Goal: Transaction & Acquisition: Book appointment/travel/reservation

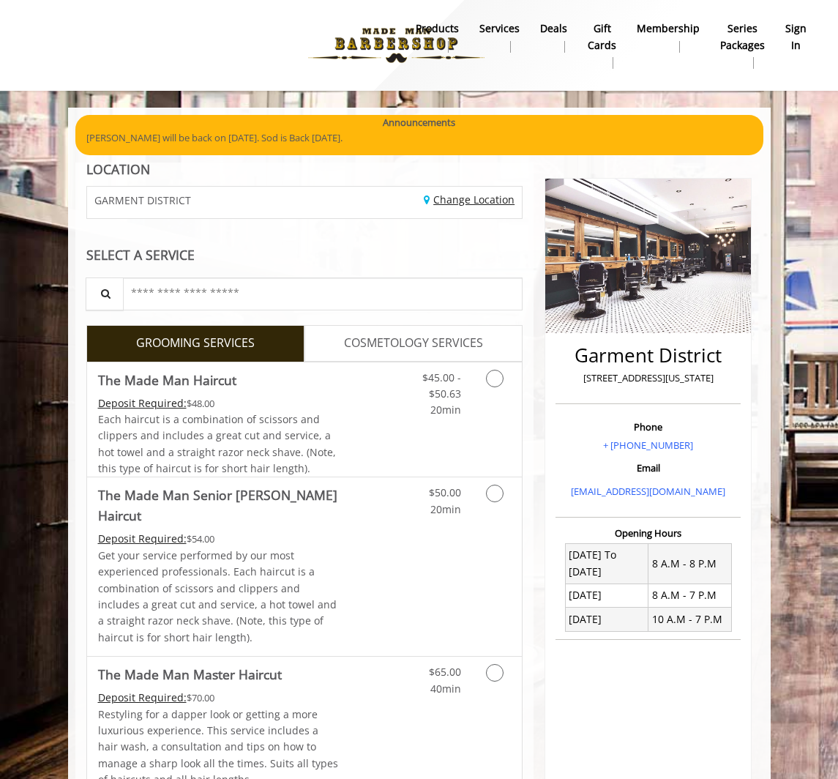
click at [453, 201] on link "Change Location" at bounding box center [469, 200] width 91 height 14
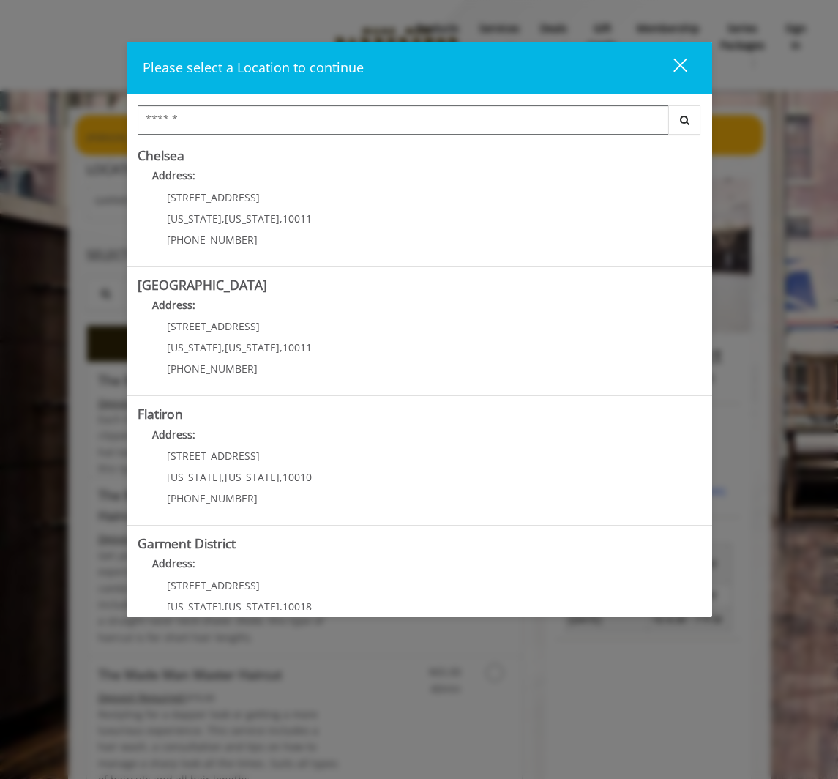
scroll to position [179, 0]
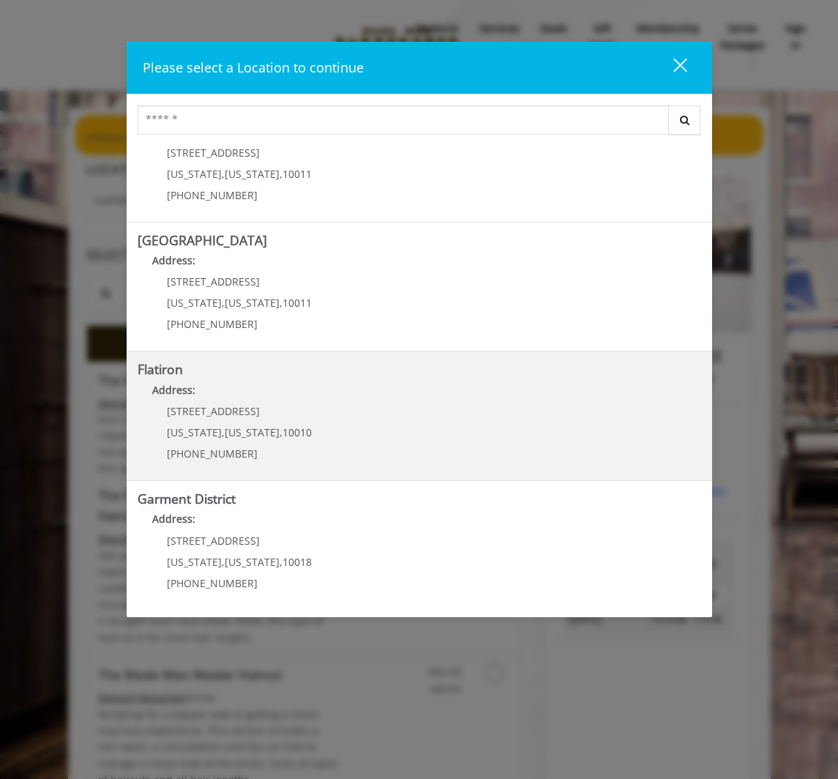
click at [283, 411] on p "10 E 23rd St" at bounding box center [239, 411] width 145 height 11
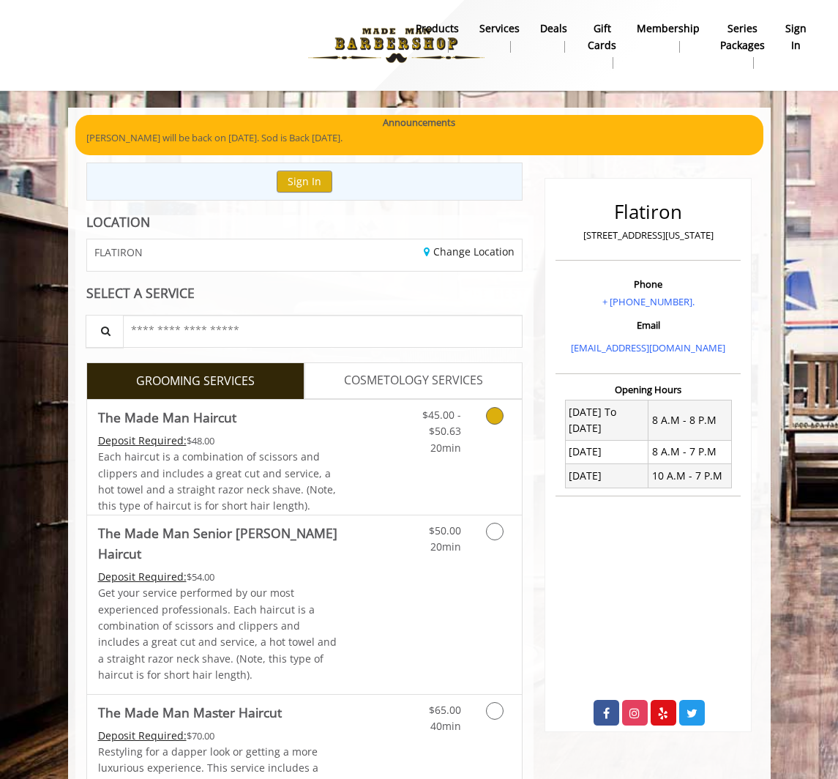
click at [305, 434] on div "Deposit Required: $48.00" at bounding box center [219, 441] width 243 height 16
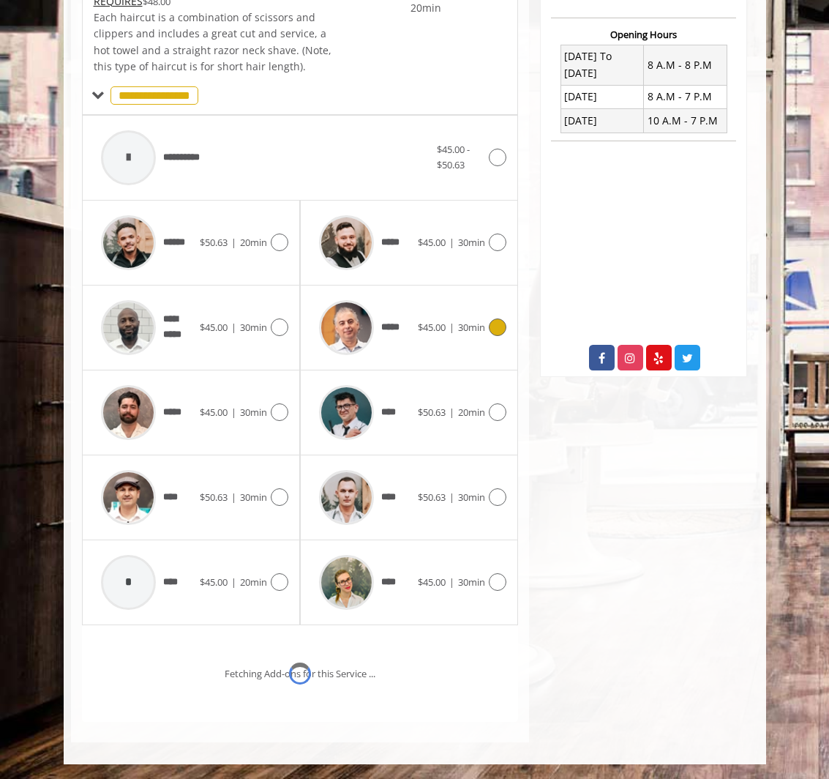
scroll to position [417, 0]
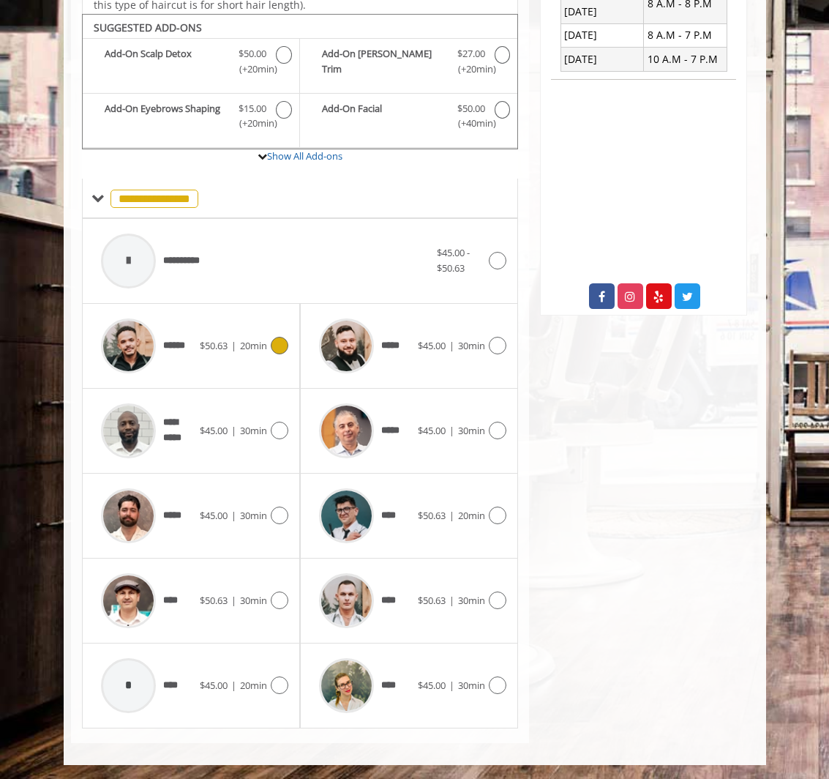
click at [236, 359] on div "****** $50.63 | 20min" at bounding box center [191, 346] width 195 height 70
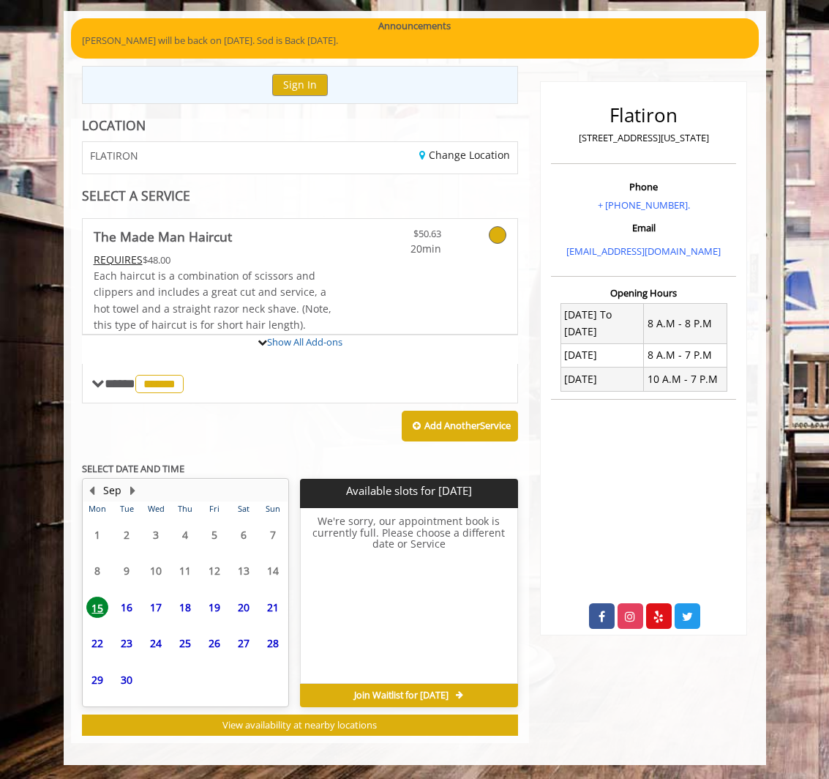
scroll to position [231, 0]
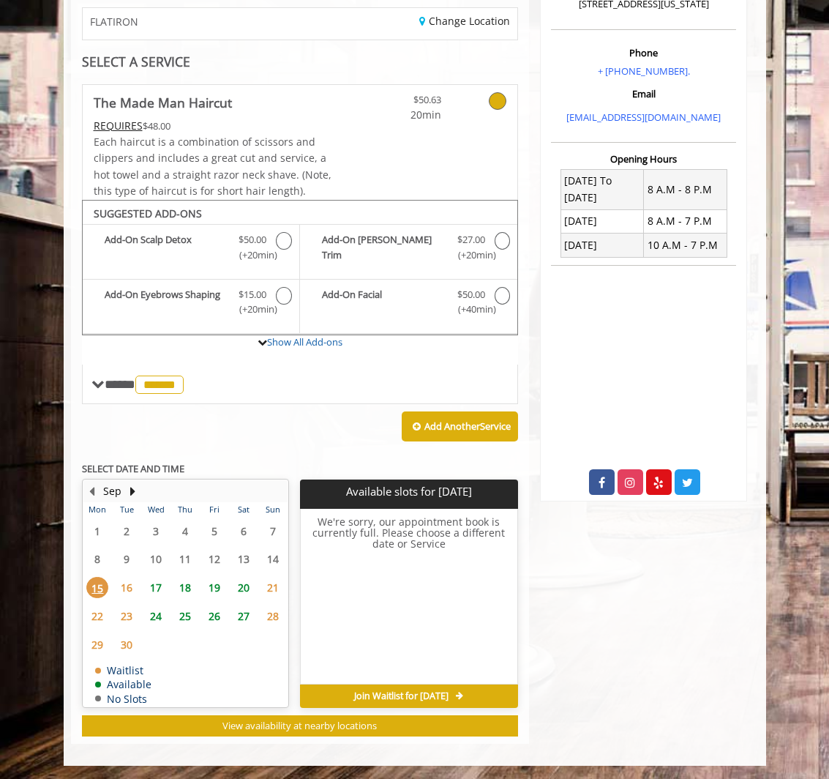
click at [216, 584] on span "19" at bounding box center [215, 587] width 22 height 21
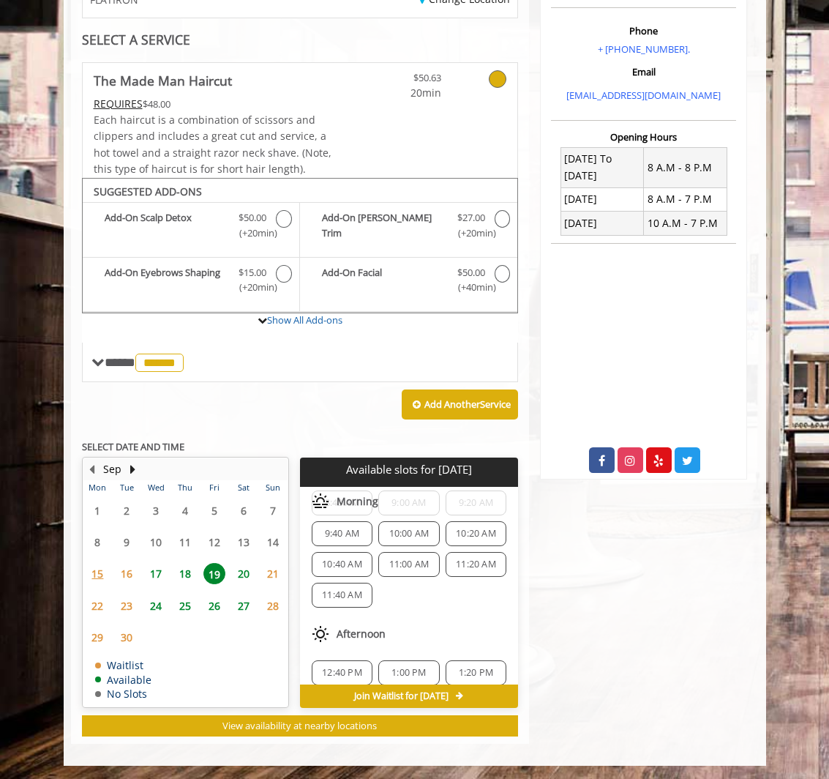
scroll to position [0, 0]
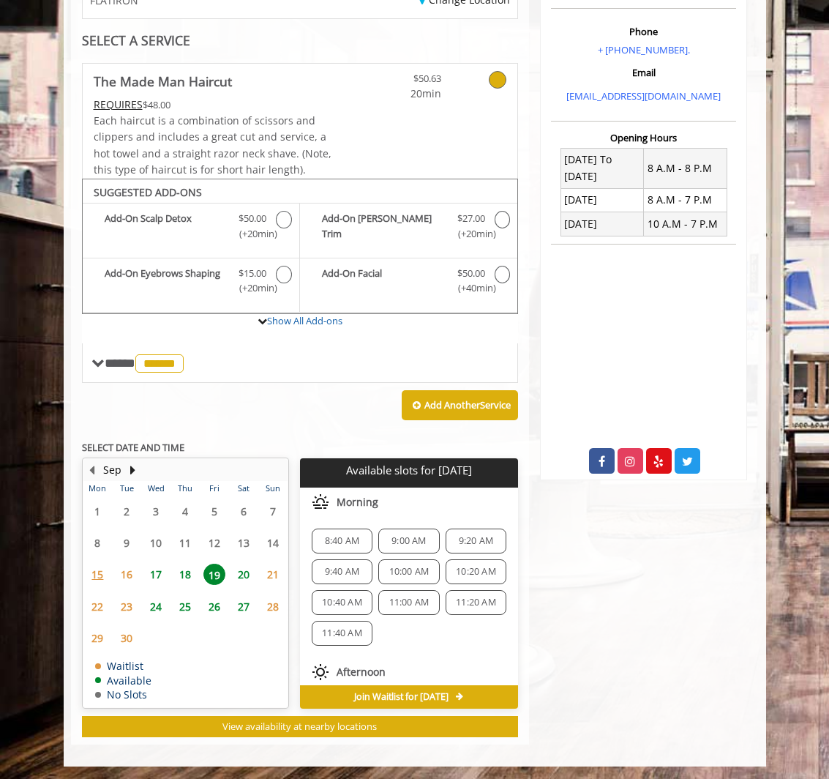
click at [461, 602] on span "11:20 AM" at bounding box center [476, 603] width 40 height 12
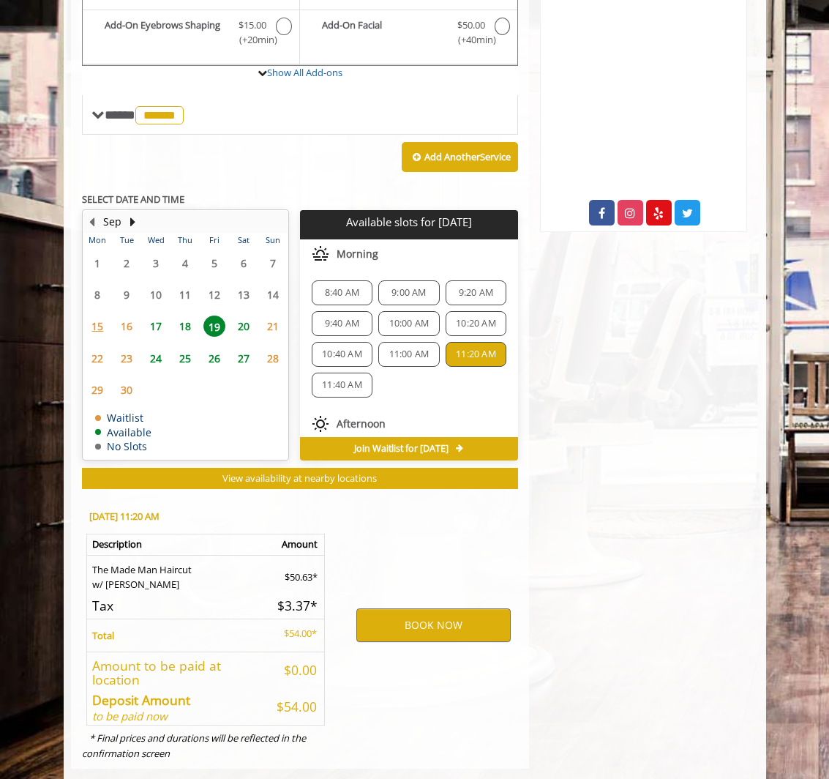
scroll to position [526, 0]
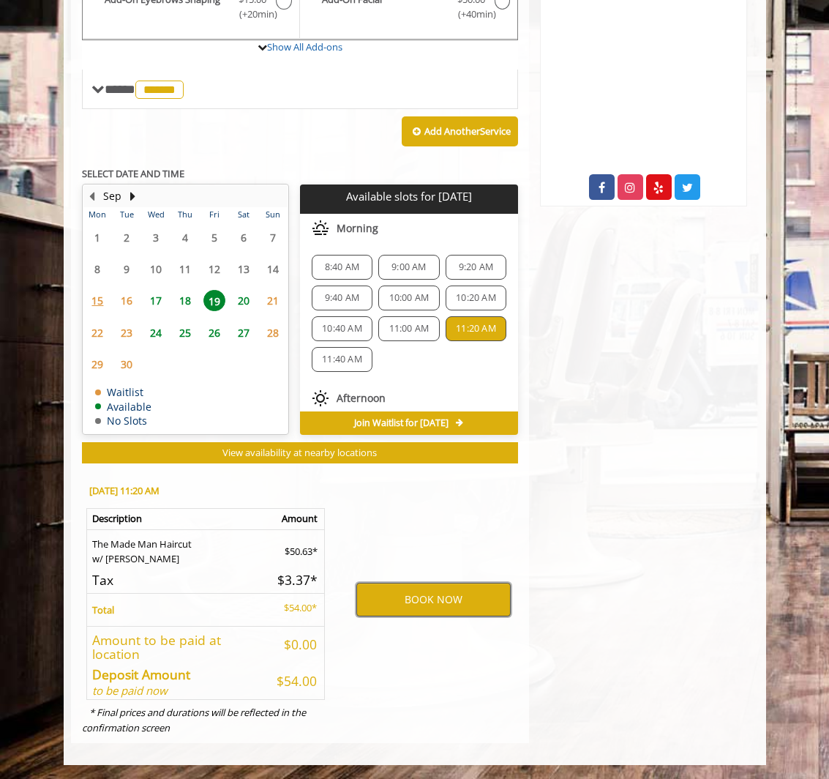
click at [397, 591] on button "BOOK NOW" at bounding box center [433, 600] width 154 height 34
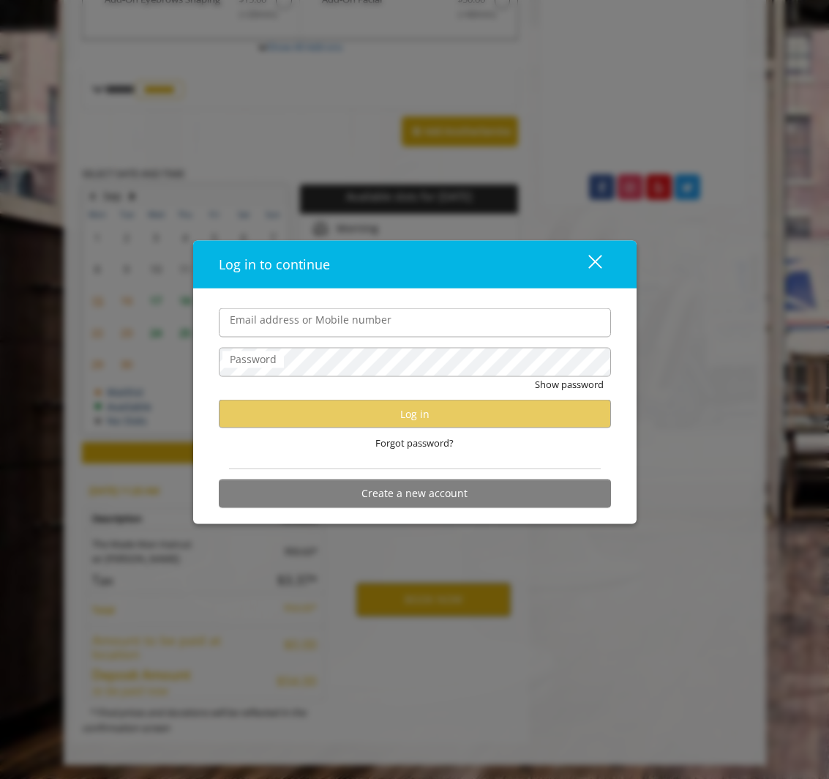
type input "**********"
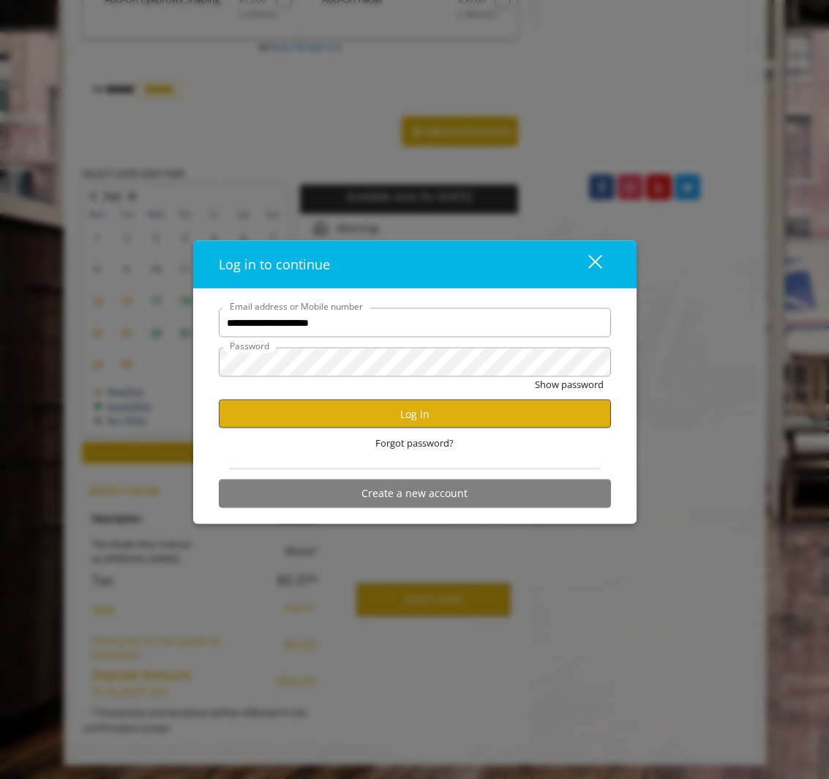
scroll to position [0, 0]
click at [374, 406] on button "Log in" at bounding box center [415, 414] width 392 height 29
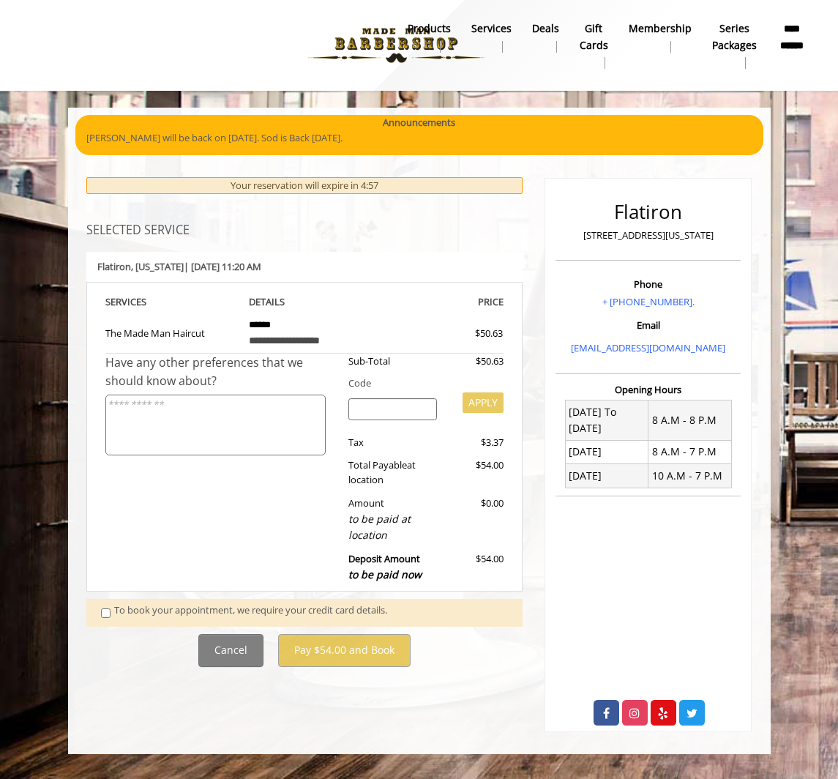
click at [113, 613] on span at bounding box center [108, 612] width 36 height 20
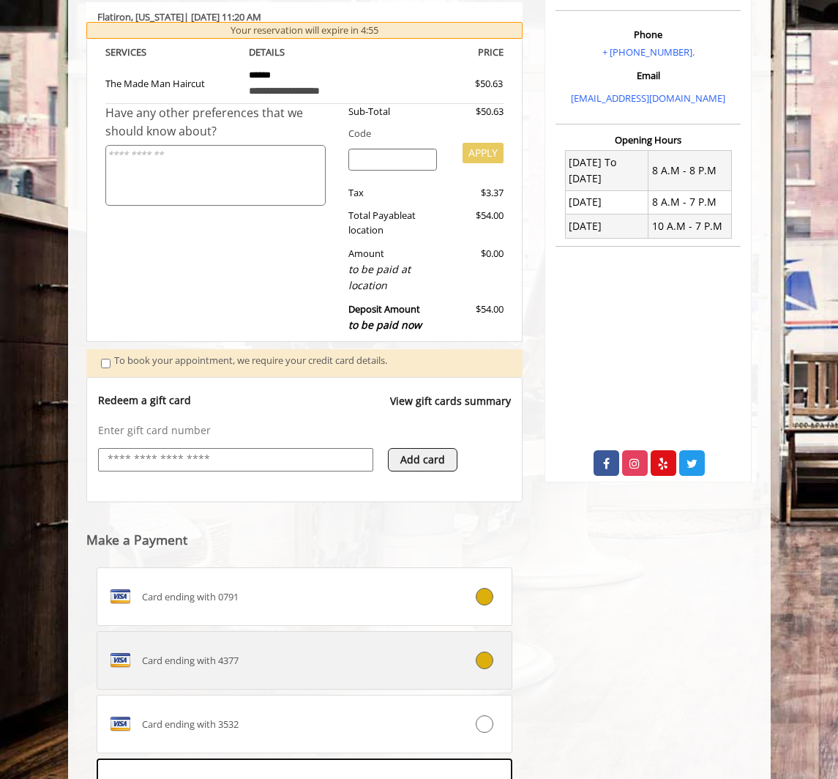
click at [271, 668] on div "Card ending with 4377" at bounding box center [270, 660] width 346 height 23
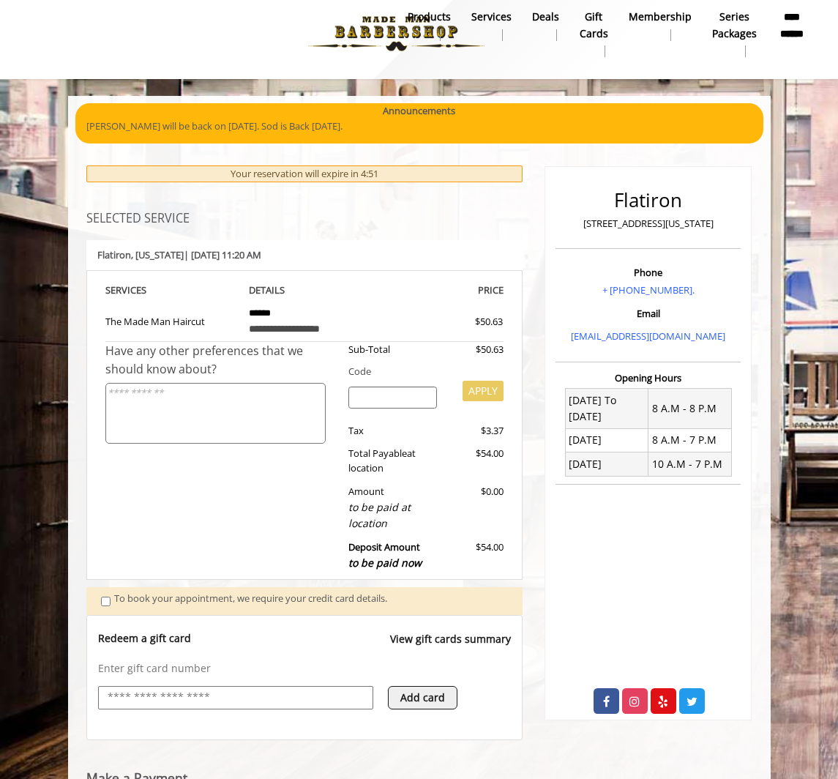
scroll to position [0, 0]
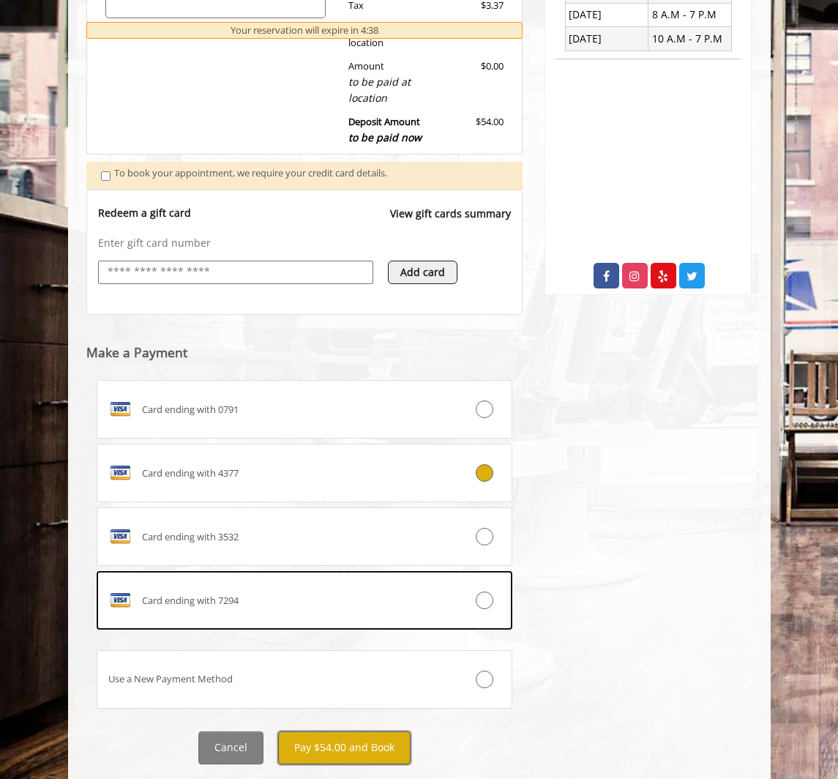
click at [310, 739] on button "Pay $54.00 and Book" at bounding box center [344, 747] width 132 height 33
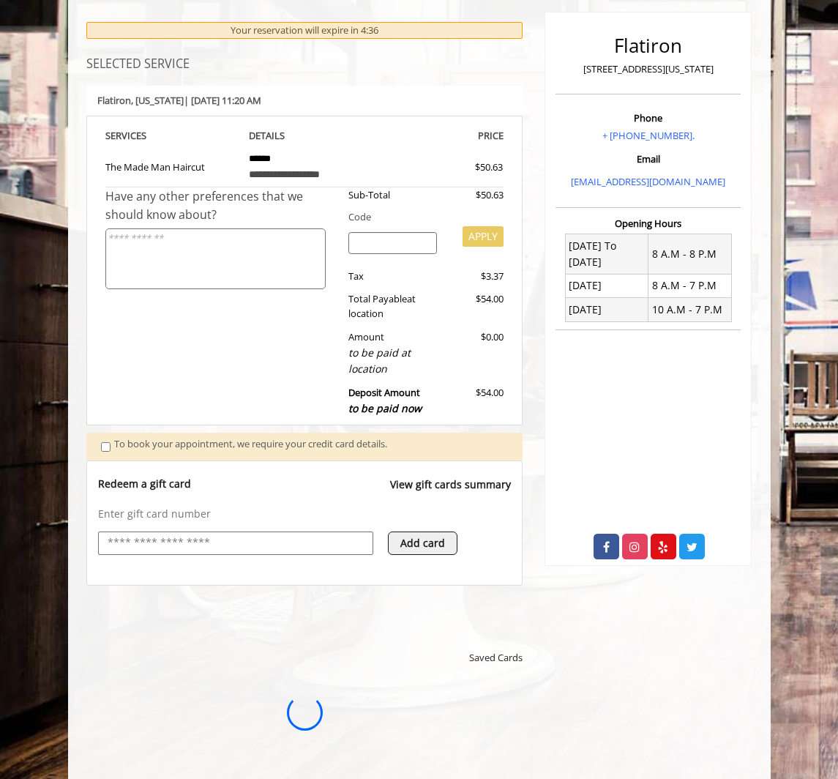
scroll to position [165, 0]
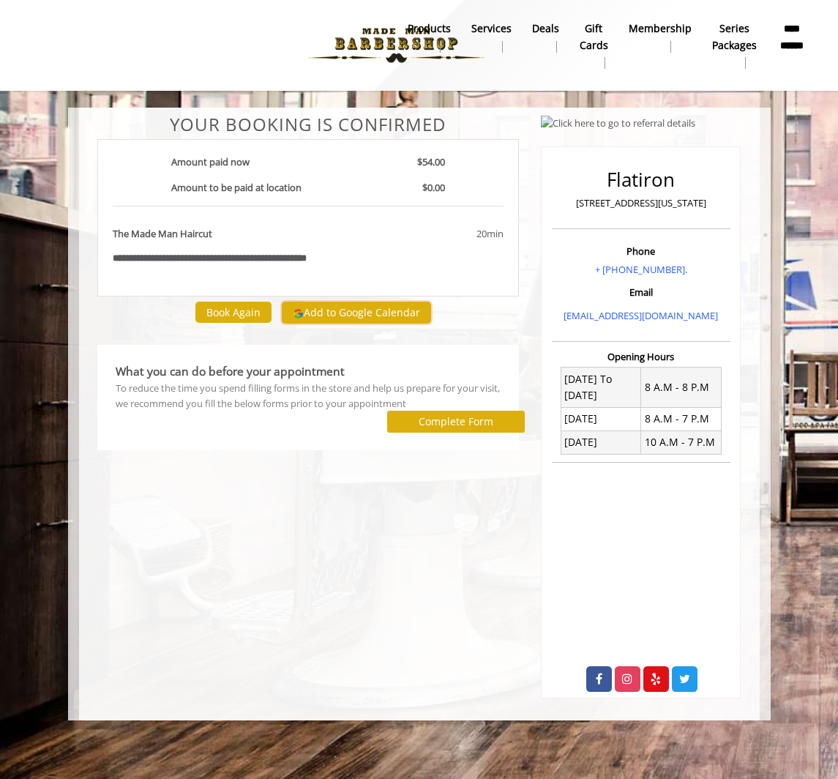
click at [368, 310] on button "Add to Google Calendar" at bounding box center [356, 313] width 149 height 22
